Goal: Find specific page/section: Find specific page/section

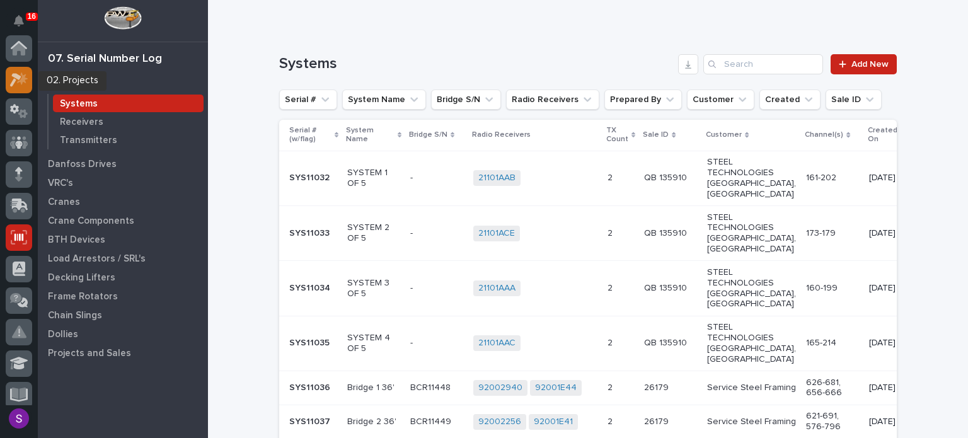
click at [21, 74] on icon at bounding box center [22, 78] width 11 height 13
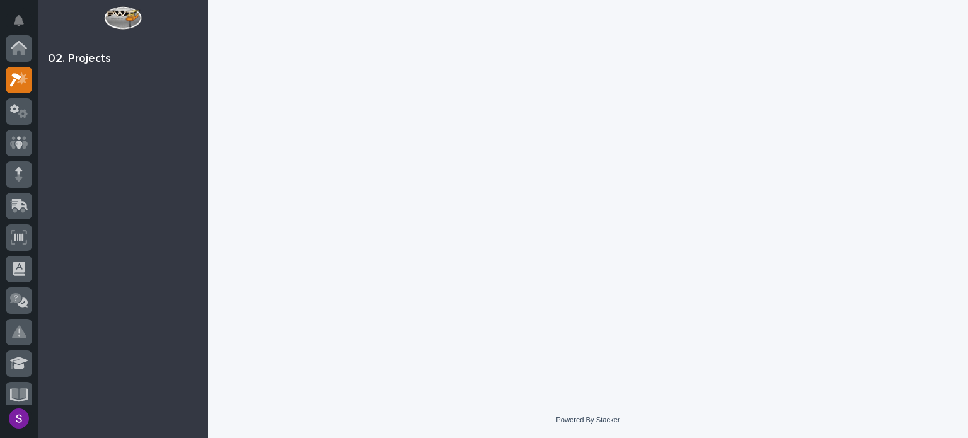
scroll to position [32, 0]
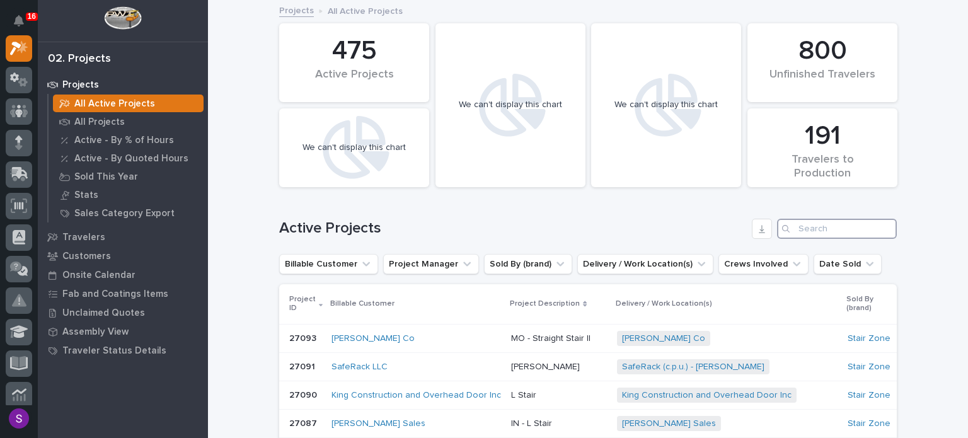
click at [814, 235] on input "Search" at bounding box center [837, 229] width 120 height 20
paste input "26567"
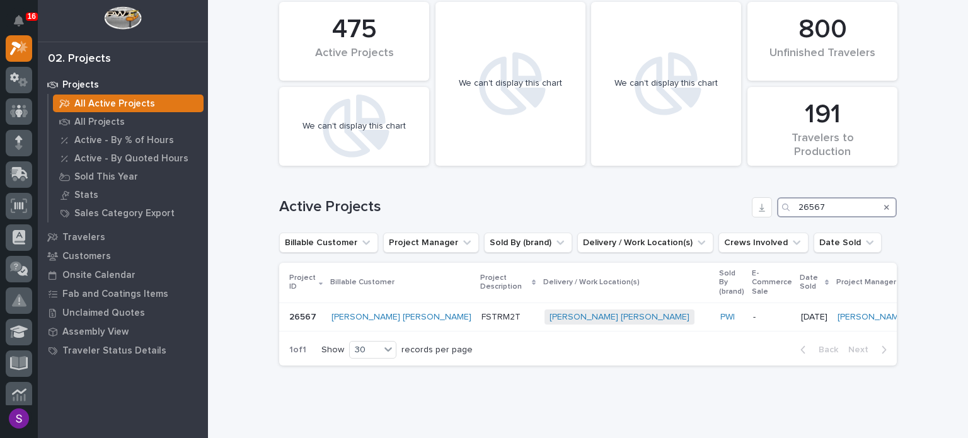
scroll to position [39, 0]
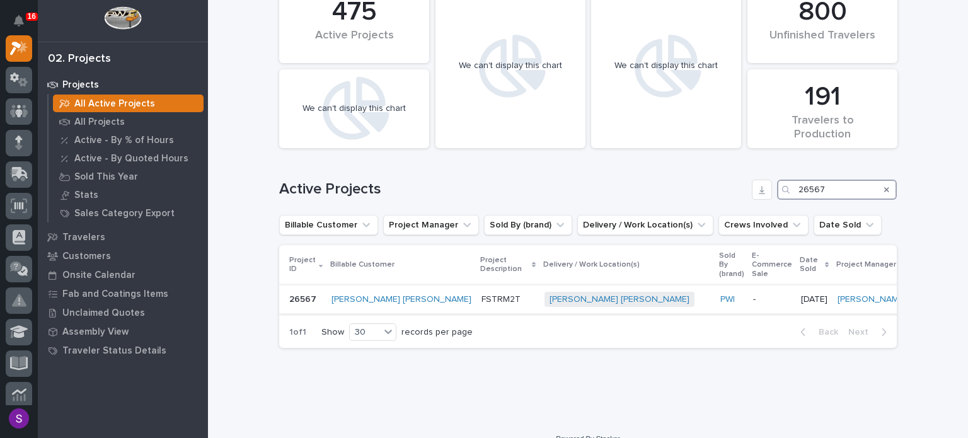
type input "26567"
click at [748, 291] on td "-" at bounding box center [772, 299] width 48 height 28
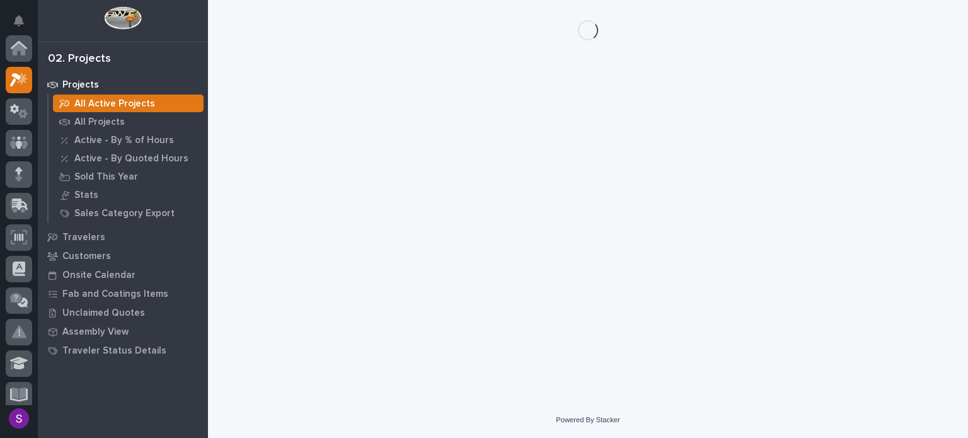
scroll to position [32, 0]
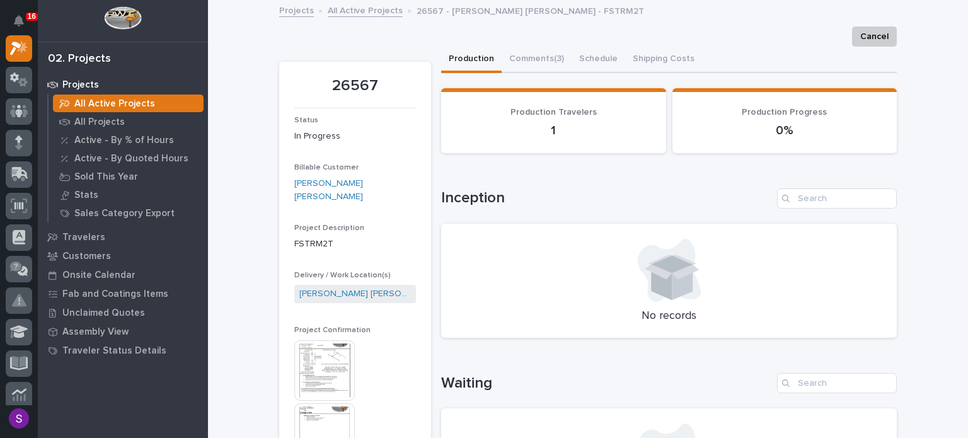
click at [333, 353] on img at bounding box center [324, 370] width 61 height 61
